Goal: Task Accomplishment & Management: Use online tool/utility

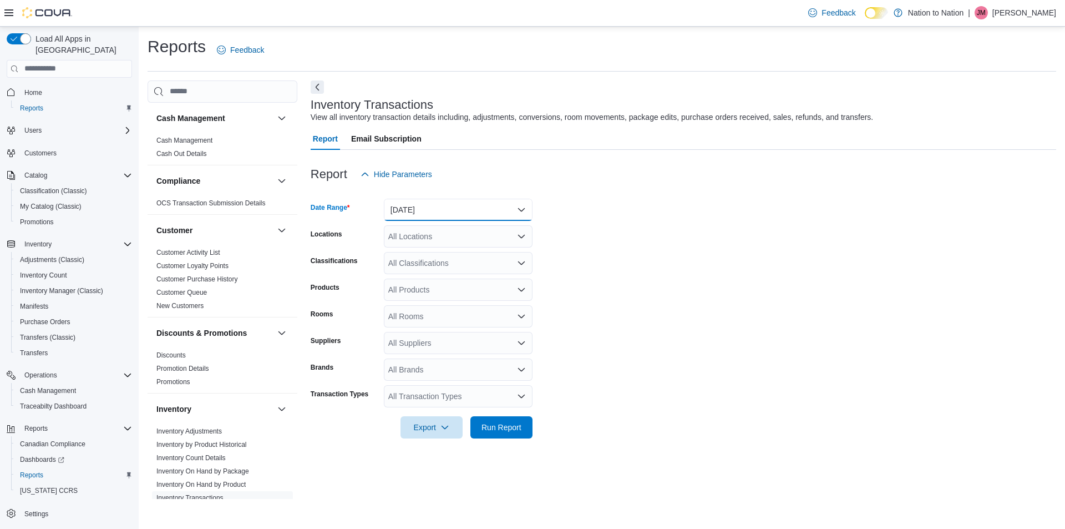
click at [441, 209] on button "[DATE]" at bounding box center [458, 210] width 149 height 22
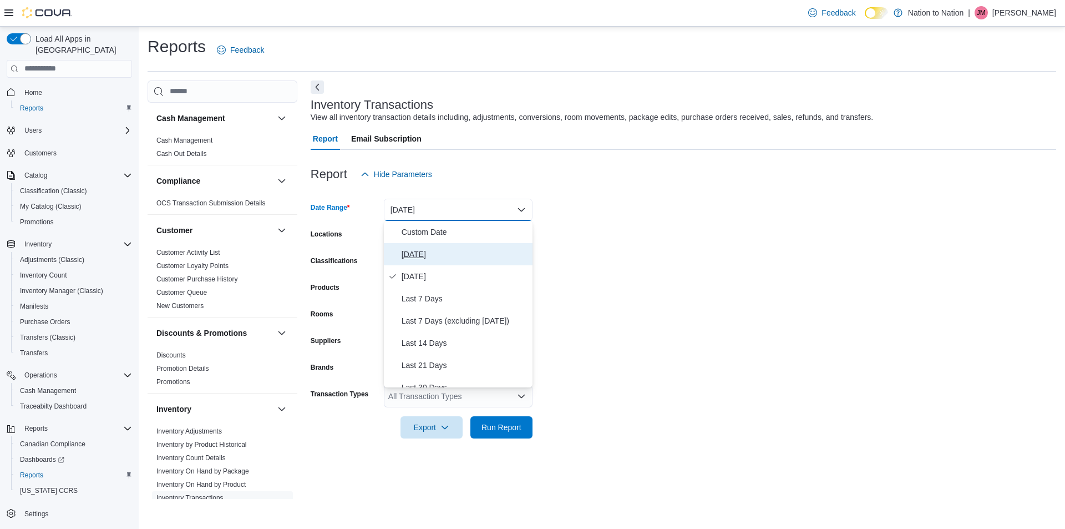
click at [443, 255] on span "[DATE]" at bounding box center [465, 253] width 126 height 13
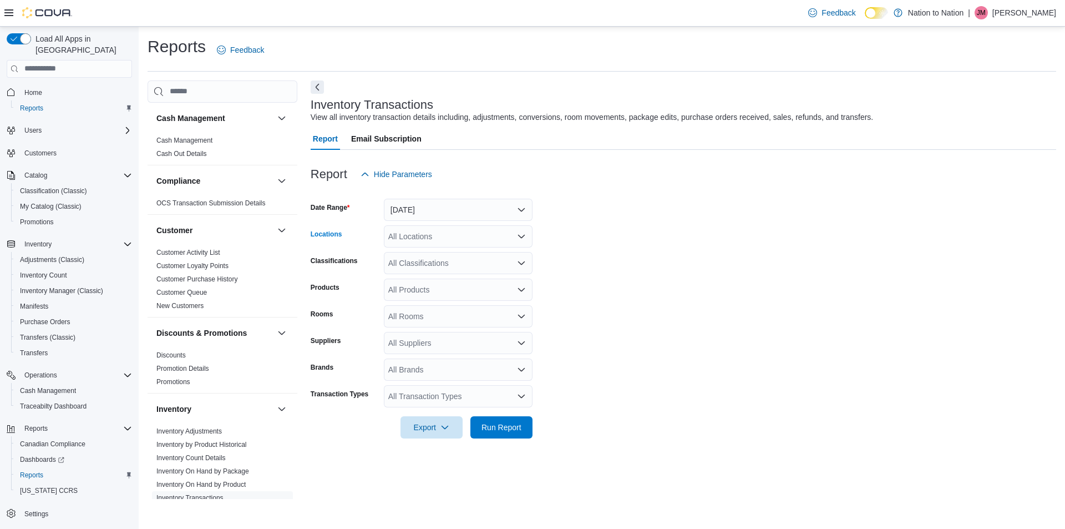
click at [434, 241] on div "All Locations" at bounding box center [458, 236] width 149 height 22
type input "*"
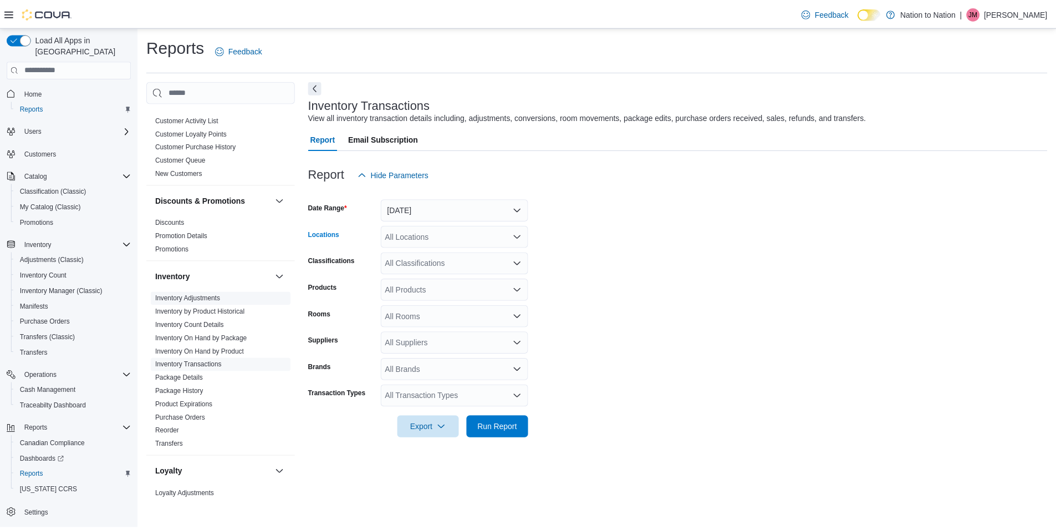
scroll to position [166, 0]
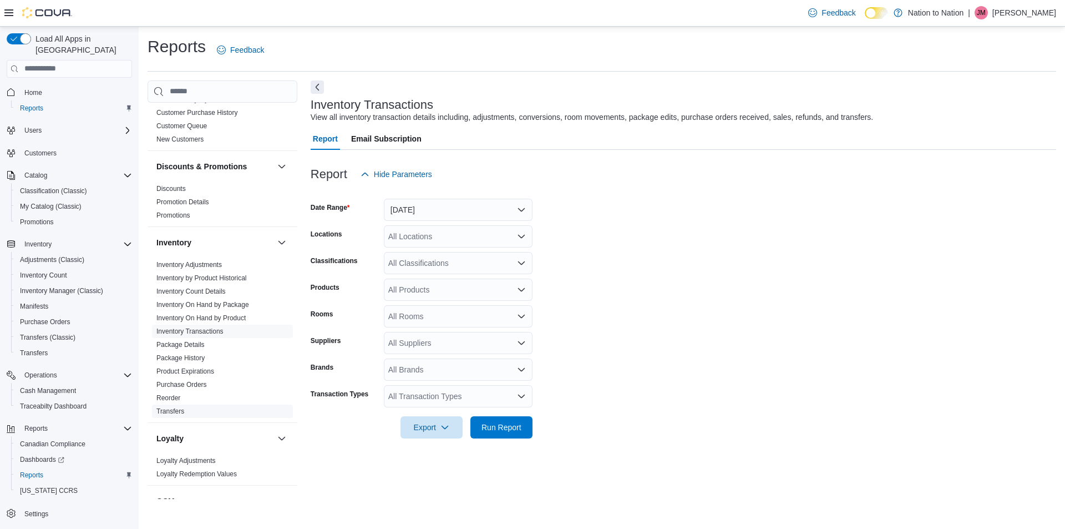
click at [184, 415] on span "Transfers" at bounding box center [222, 410] width 141 height 13
click at [180, 409] on link "Transfers" at bounding box center [170, 411] width 28 height 8
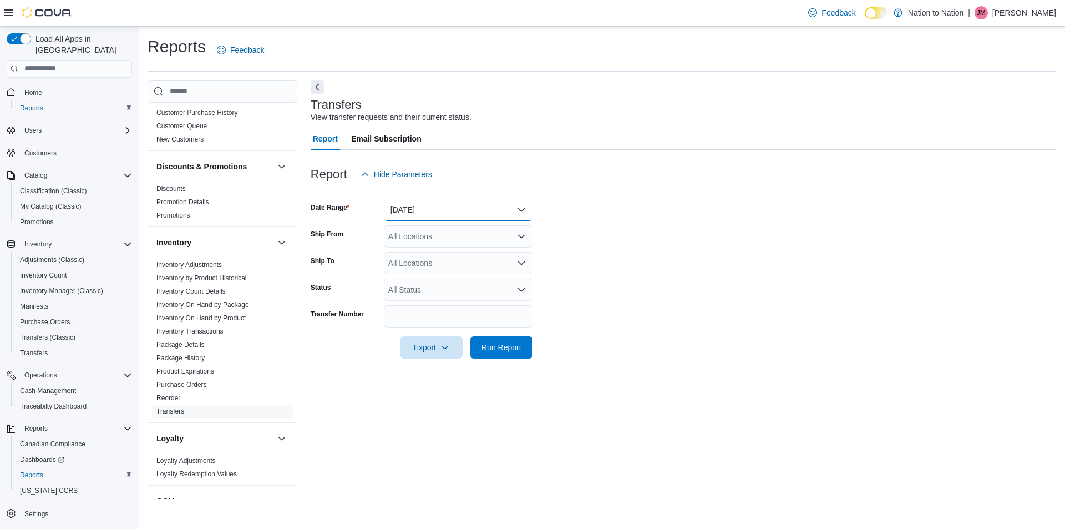
click at [420, 205] on button "[DATE]" at bounding box center [458, 210] width 149 height 22
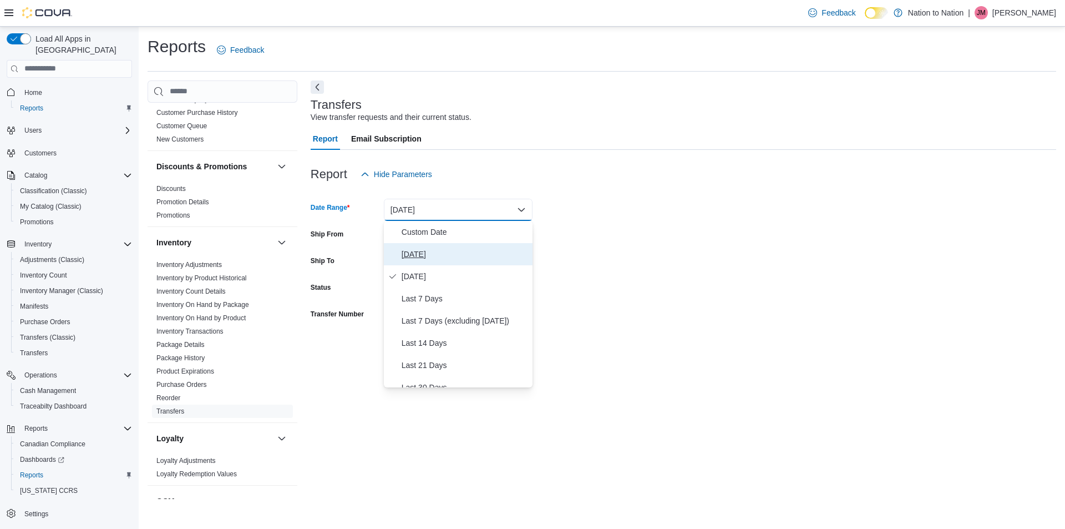
click at [438, 257] on span "[DATE]" at bounding box center [465, 253] width 126 height 13
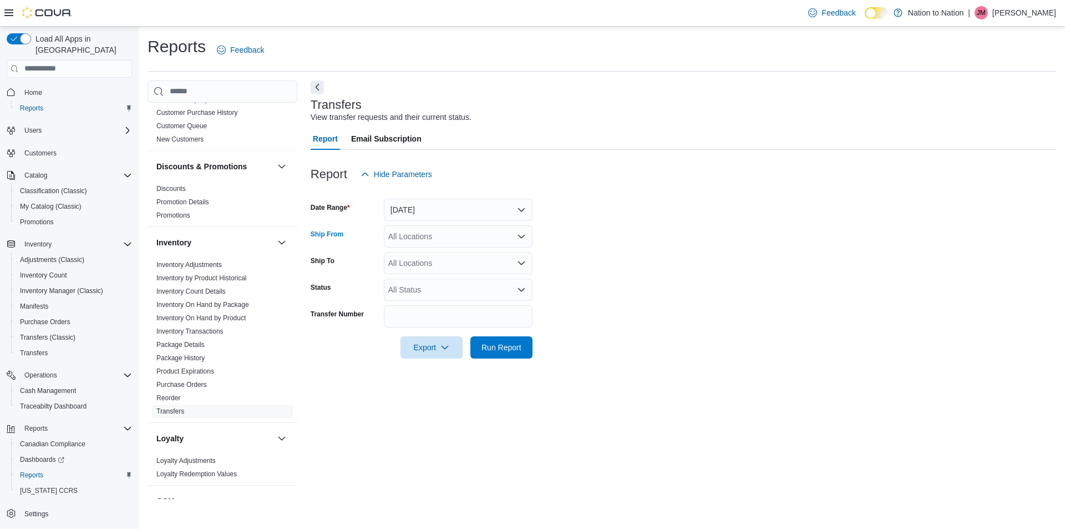
click at [419, 238] on div "All Locations" at bounding box center [458, 236] width 149 height 22
type input "**"
click at [442, 285] on span "Warehouse" at bounding box center [427, 287] width 39 height 11
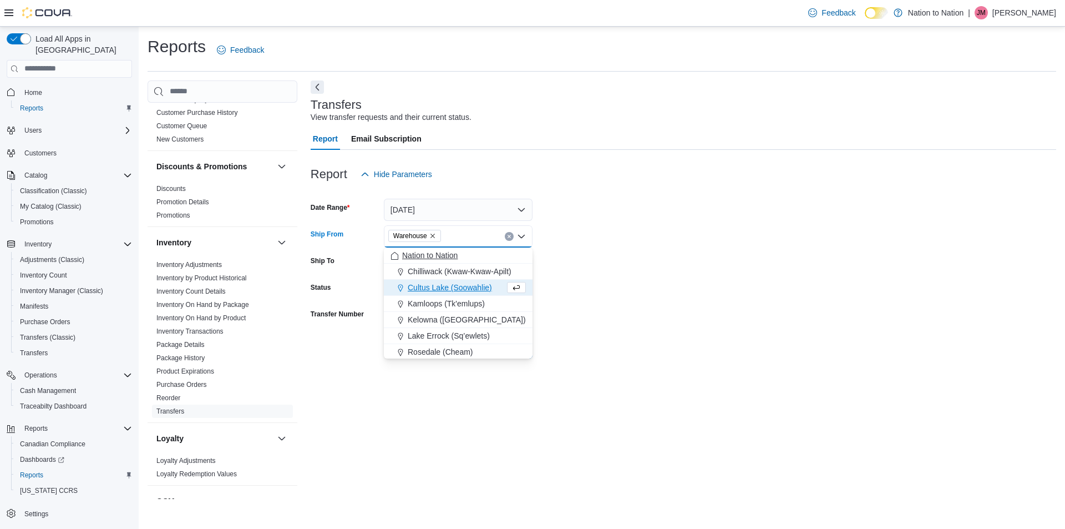
click at [428, 258] on span "Nation to Nation" at bounding box center [429, 255] width 55 height 11
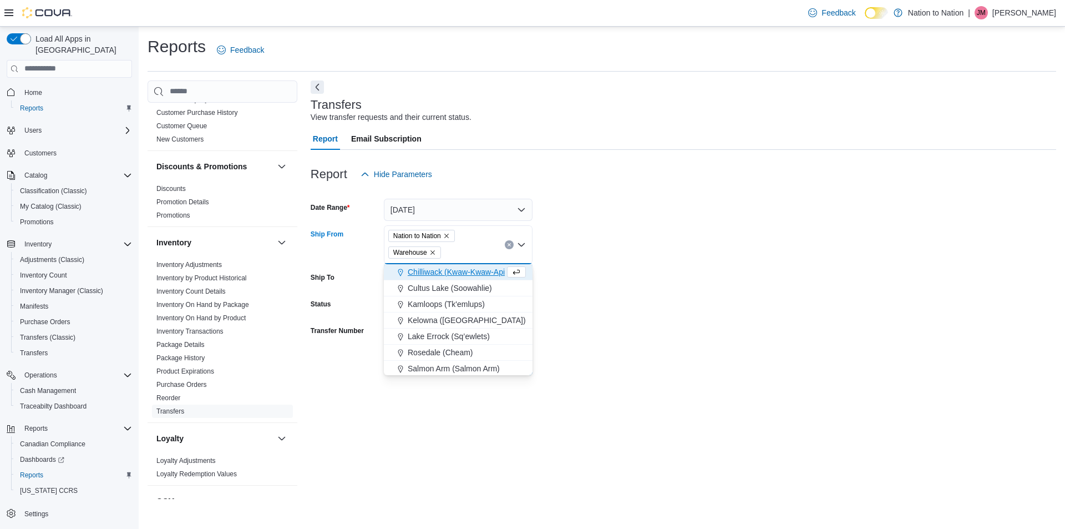
drag, startPoint x: 432, startPoint y: 251, endPoint x: 450, endPoint y: 235, distance: 24.0
click at [451, 237] on div "Nation to Nation Warehouse" at bounding box center [458, 244] width 149 height 39
click at [450, 235] on icon "Remove Nation to Nation from selection in this group" at bounding box center [446, 235] width 7 height 7
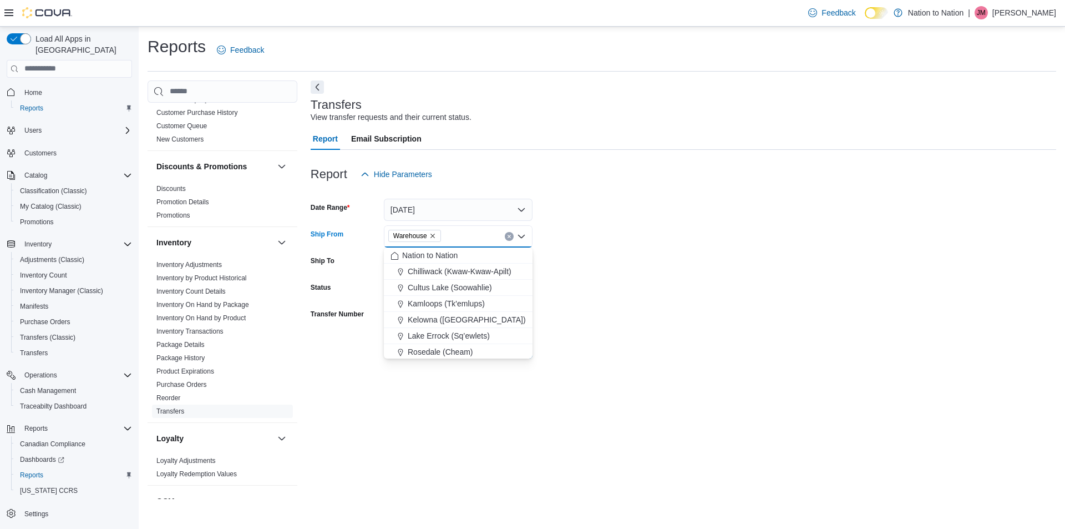
drag, startPoint x: 678, startPoint y: 291, endPoint x: 469, endPoint y: 263, distance: 211.5
click at [674, 290] on form "Date Range [DATE] Ship From Warehouse Combo box. Selected. [GEOGRAPHIC_DATA]. P…" at bounding box center [683, 271] width 745 height 173
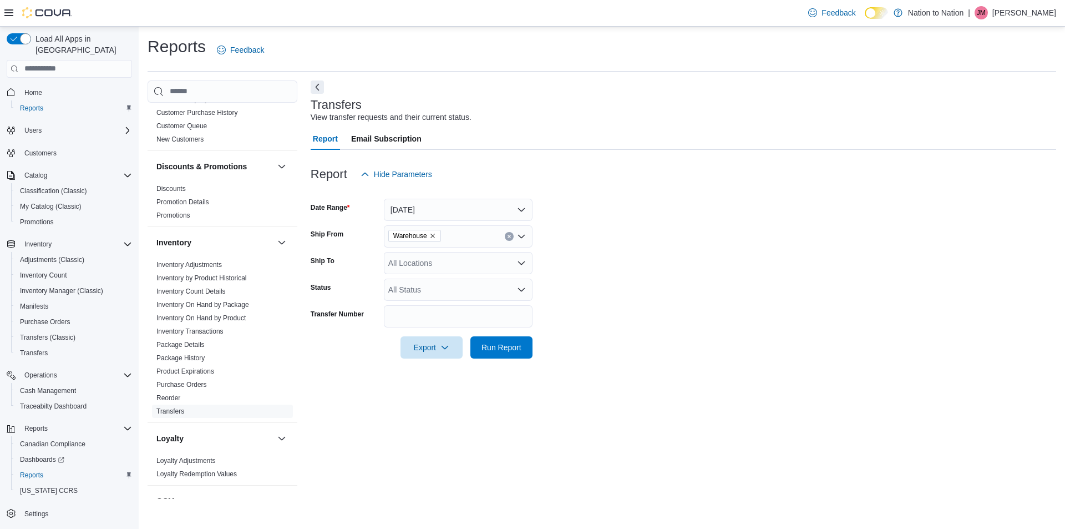
click at [467, 263] on div "All Locations" at bounding box center [458, 263] width 149 height 22
type input "**"
click at [458, 278] on span "SE-MI-AH-MU Canna Group" at bounding box center [457, 281] width 98 height 11
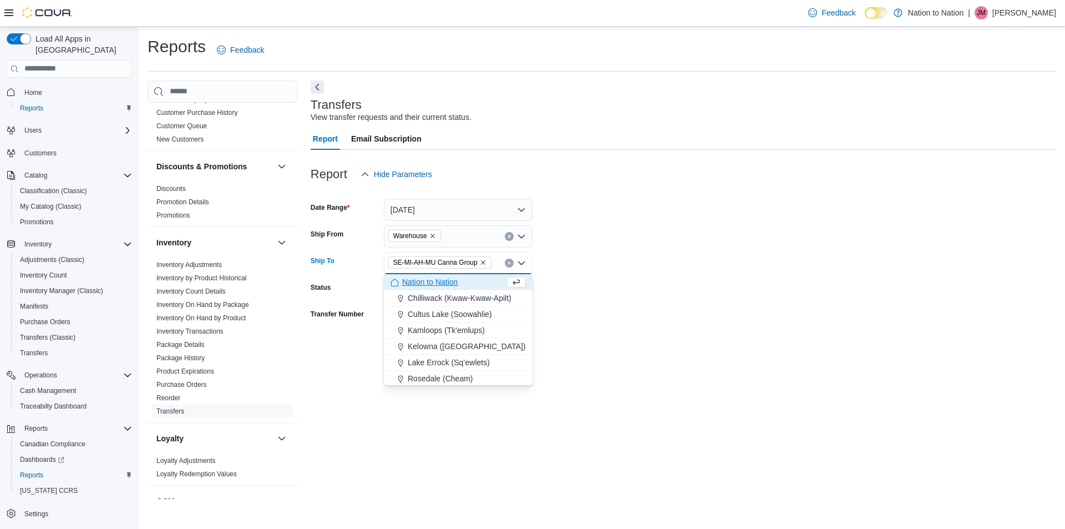
drag, startPoint x: 706, startPoint y: 361, endPoint x: 621, endPoint y: 333, distance: 89.3
click at [702, 358] on div at bounding box center [683, 364] width 745 height 13
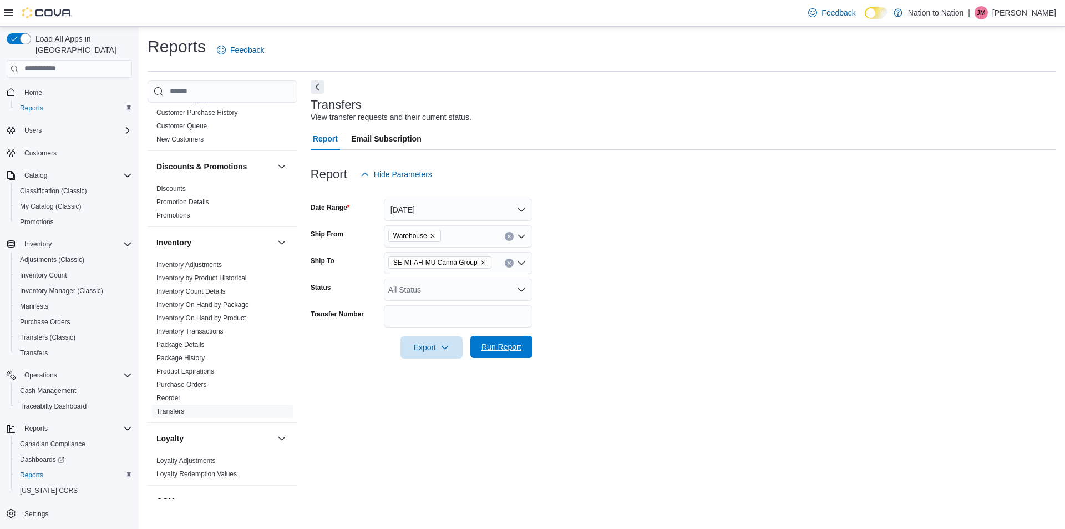
click at [497, 346] on span "Run Report" at bounding box center [501, 346] width 40 height 11
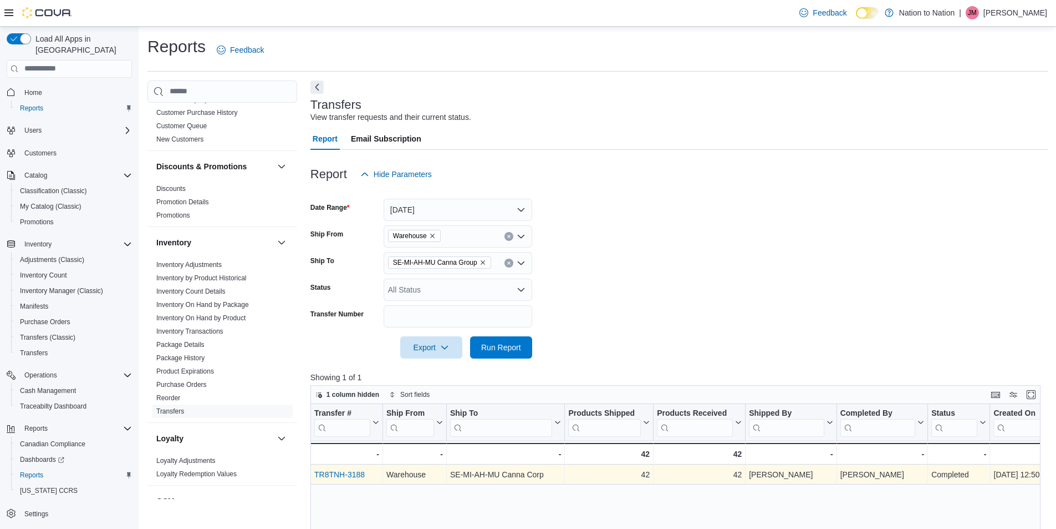
click at [352, 469] on div "TR8TNH-3188" at bounding box center [346, 474] width 65 height 13
click at [350, 476] on link "TR8TNH-3188" at bounding box center [339, 474] width 50 height 9
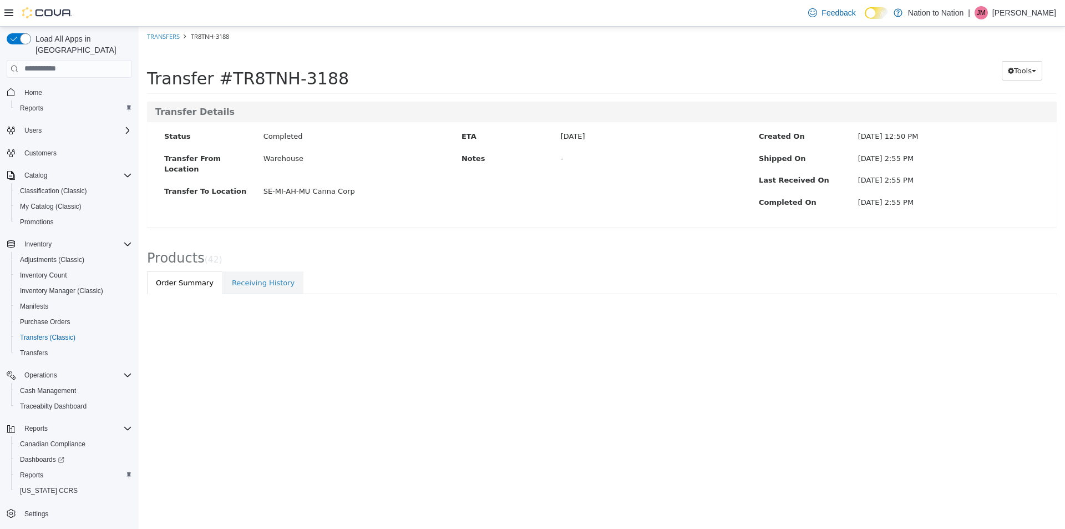
click at [6, 14] on icon at bounding box center [8, 12] width 9 height 9
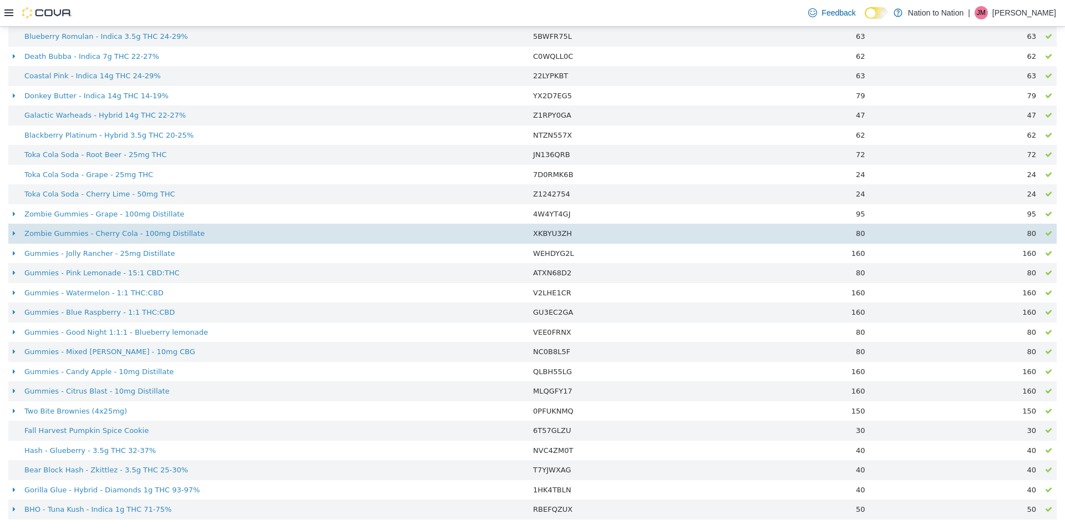
scroll to position [625, 0]
